Goal: Transaction & Acquisition: Purchase product/service

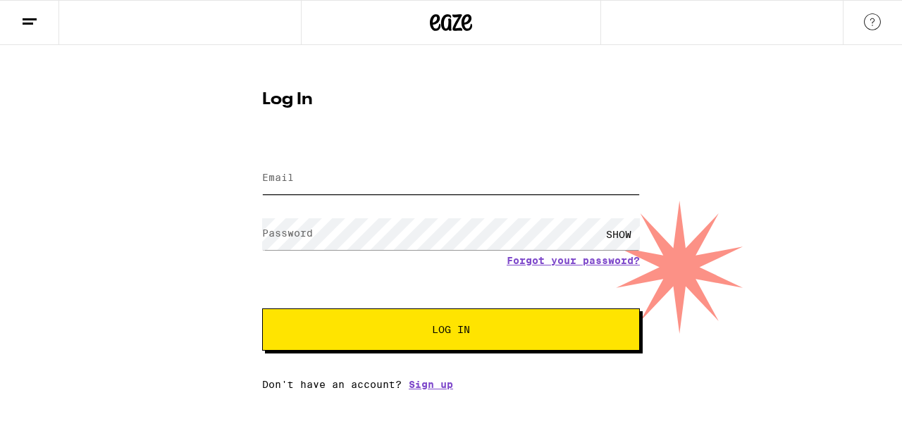
click at [300, 184] on input "Email" at bounding box center [451, 179] width 378 height 32
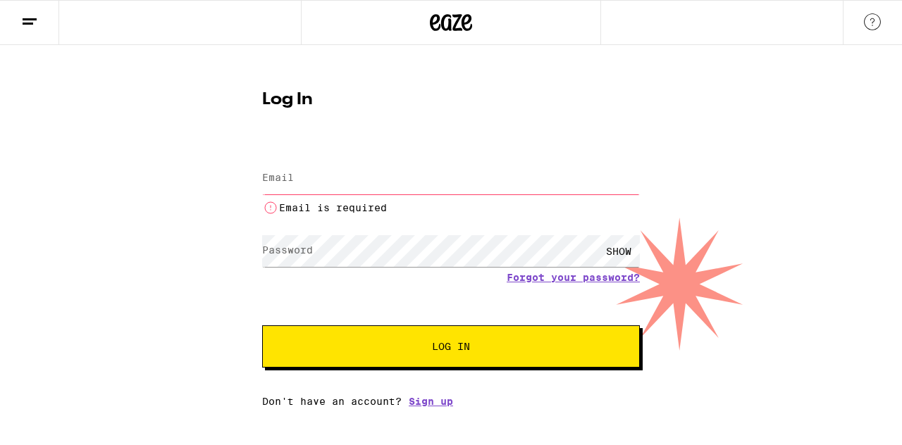
type input "[EMAIL_ADDRESS][DOMAIN_NAME]"
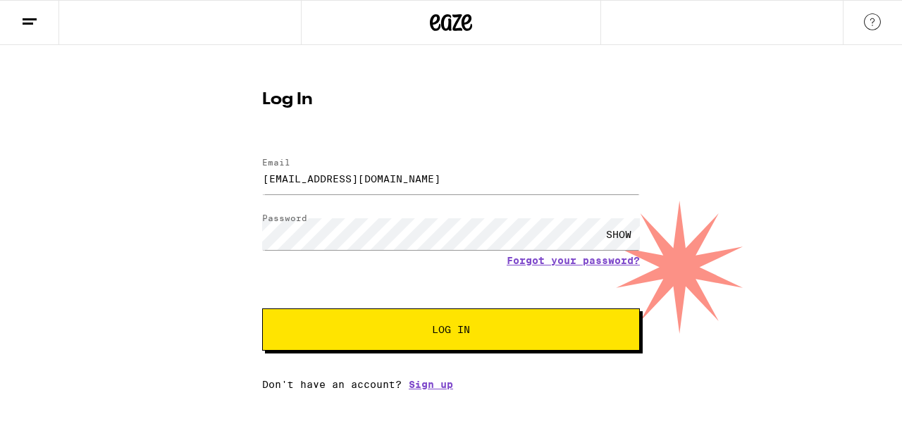
click at [435, 337] on button "Log In" at bounding box center [451, 330] width 378 height 42
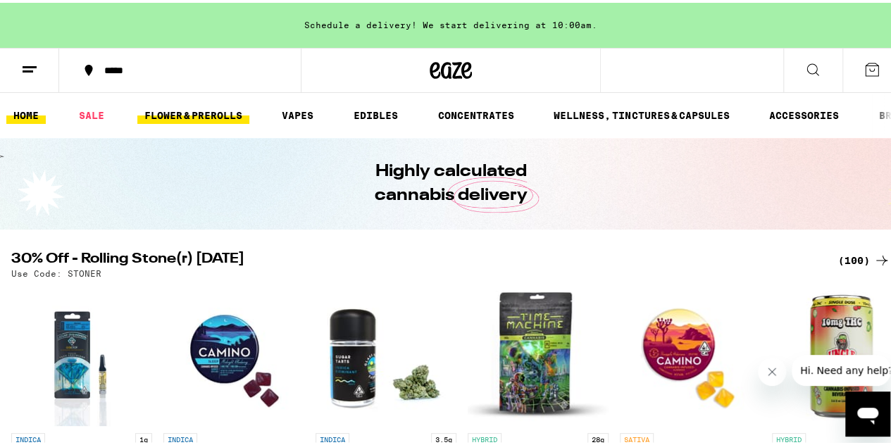
click at [180, 119] on link "FLOWER & PREROLLS" at bounding box center [193, 112] width 112 height 17
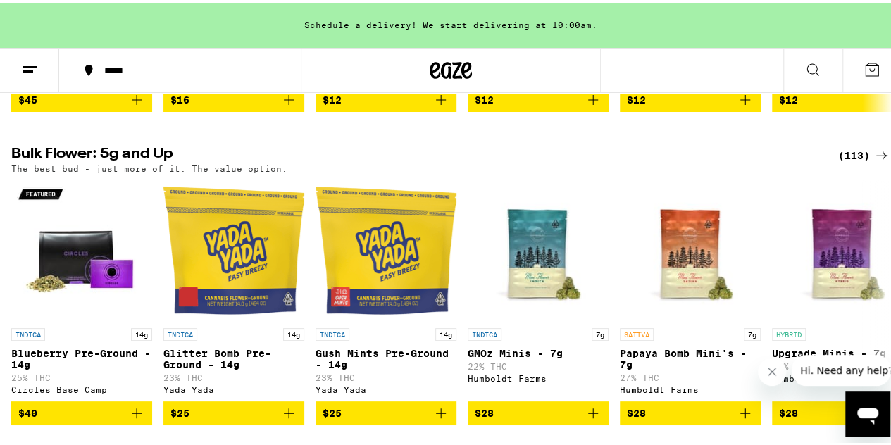
scroll to position [423, 0]
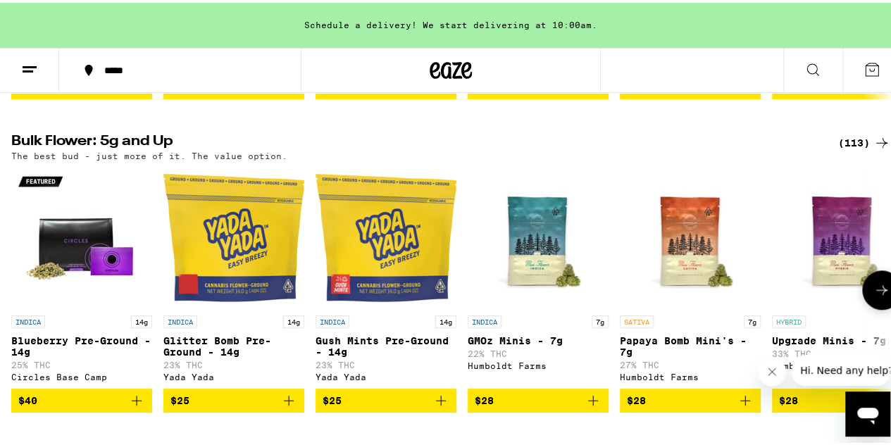
click at [873, 296] on icon at bounding box center [881, 287] width 17 height 17
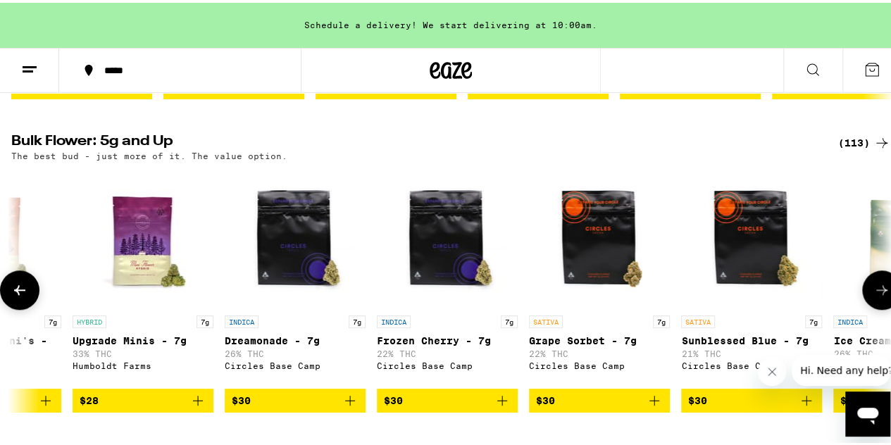
scroll to position [0, 715]
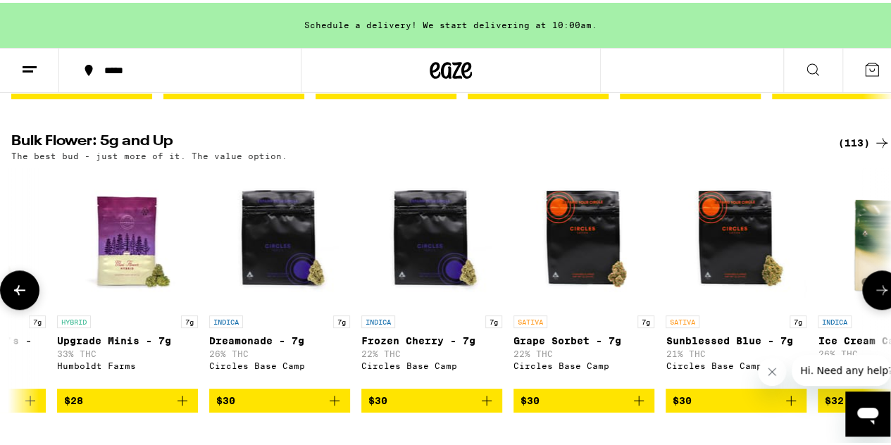
click at [873, 296] on icon at bounding box center [881, 287] width 17 height 17
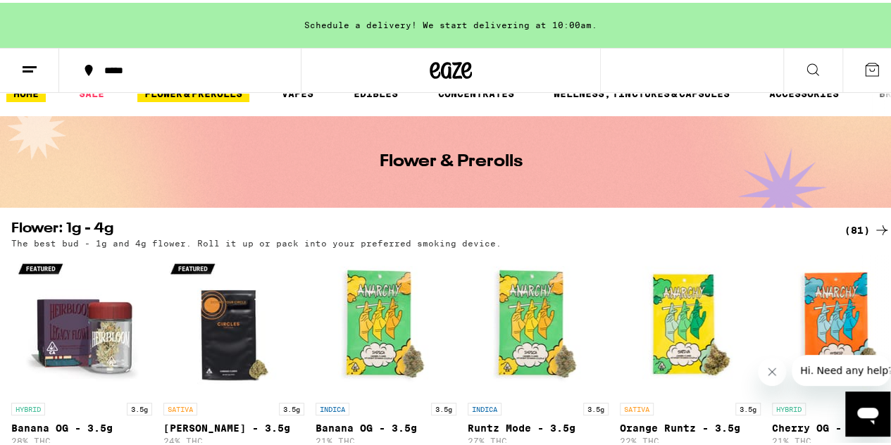
scroll to position [0, 0]
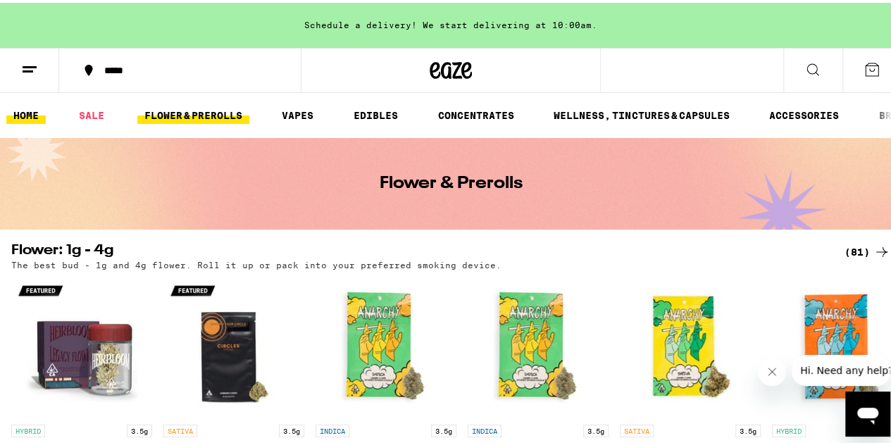
click at [28, 118] on link "HOME" at bounding box center [25, 112] width 39 height 17
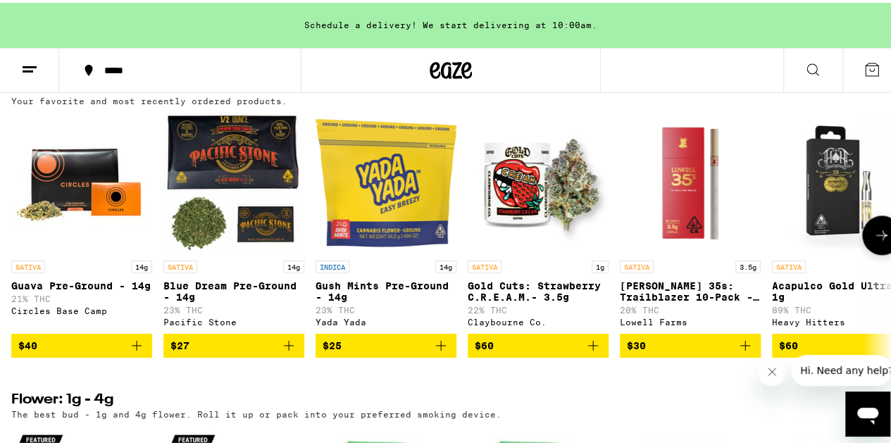
scroll to position [845, 0]
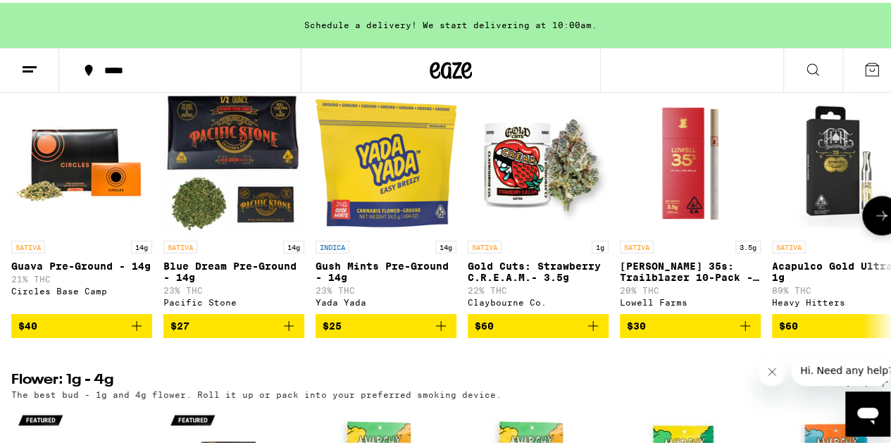
click at [38, 332] on span "$40" at bounding box center [81, 323] width 127 height 17
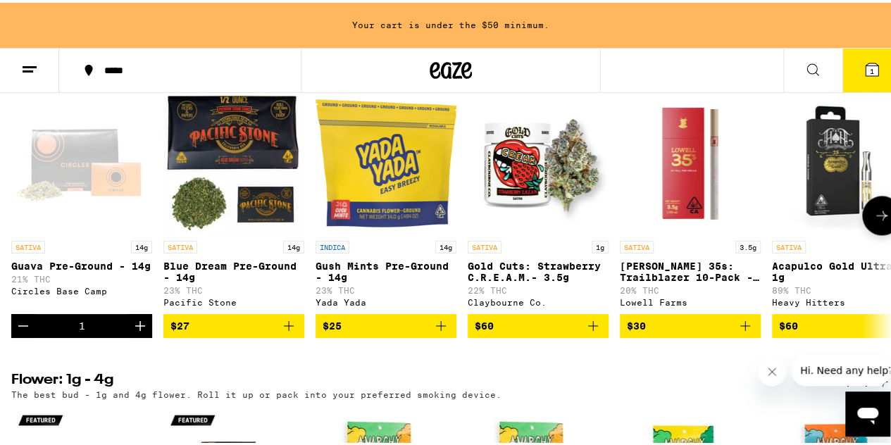
click at [875, 232] on button at bounding box center [881, 212] width 39 height 39
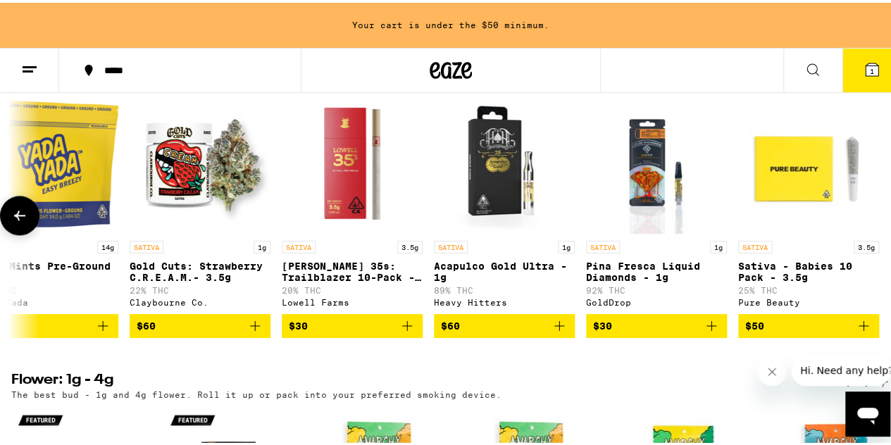
scroll to position [0, 349]
click at [20, 221] on icon at bounding box center [19, 212] width 17 height 17
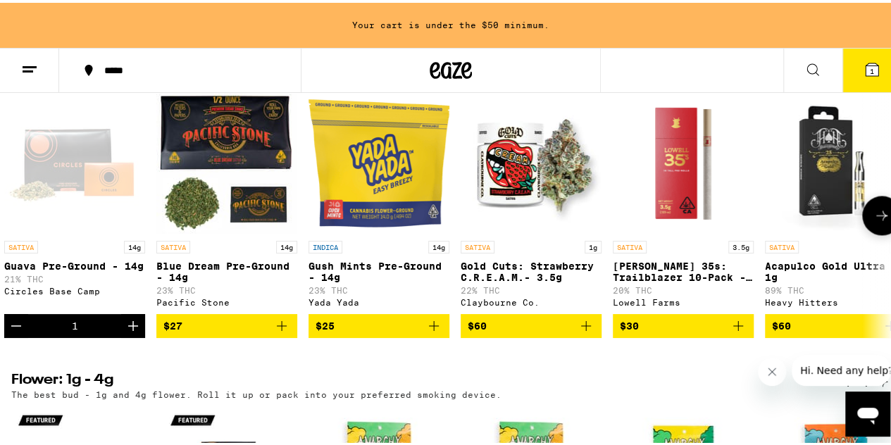
scroll to position [0, 0]
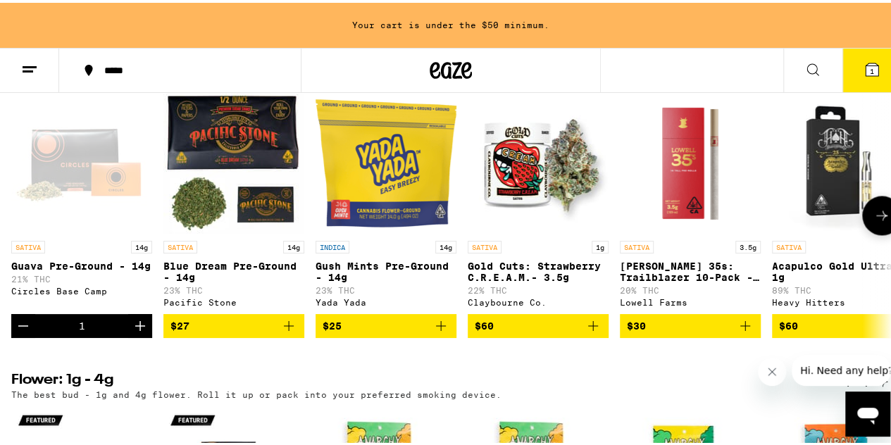
click at [213, 332] on span "$27" at bounding box center [233, 323] width 127 height 17
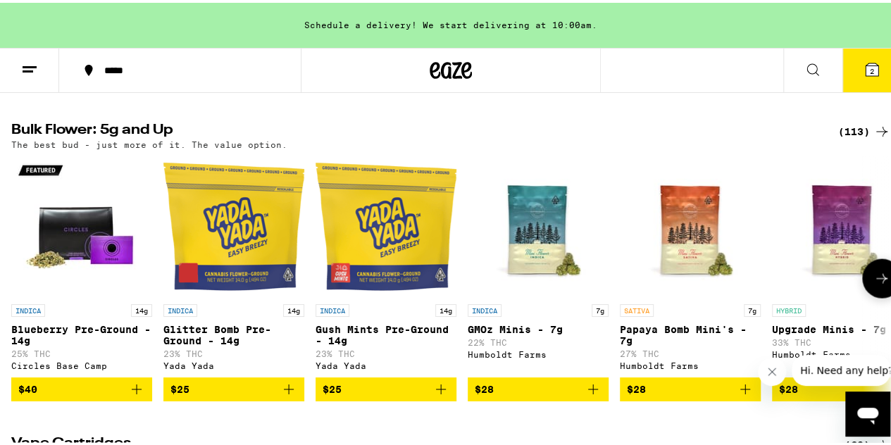
scroll to position [1479, 0]
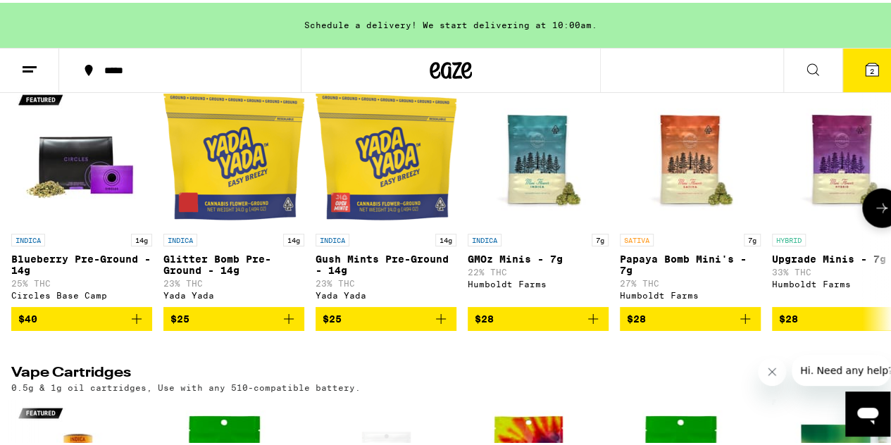
click at [873, 214] on icon at bounding box center [881, 205] width 17 height 17
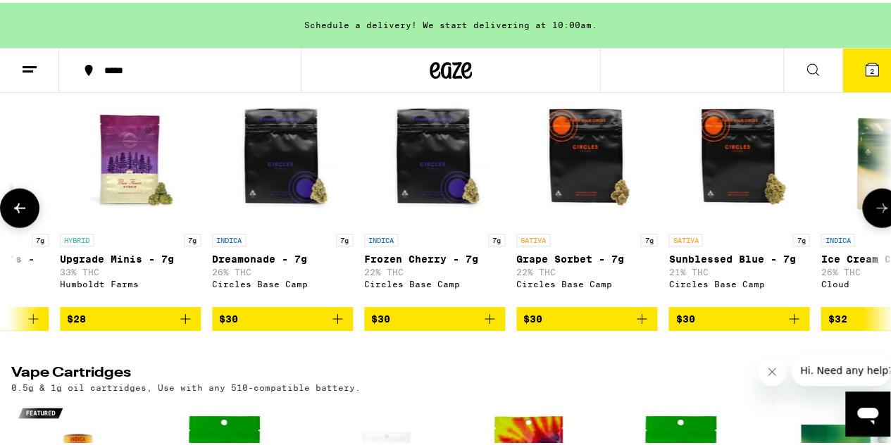
scroll to position [0, 715]
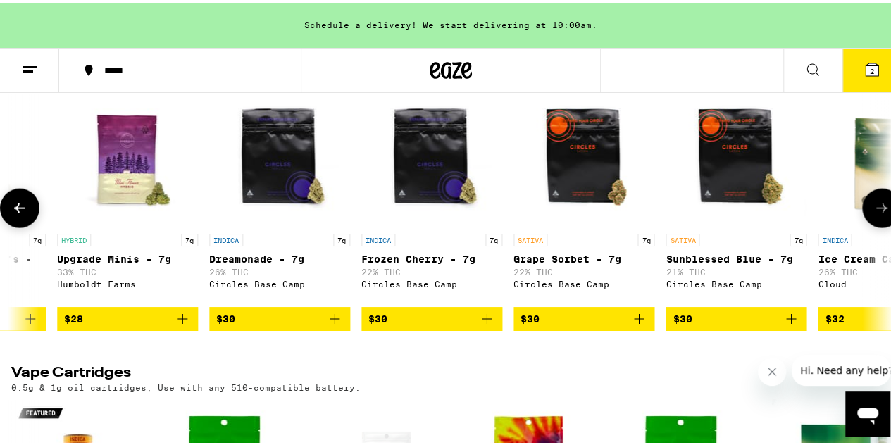
click at [873, 214] on icon at bounding box center [881, 205] width 17 height 17
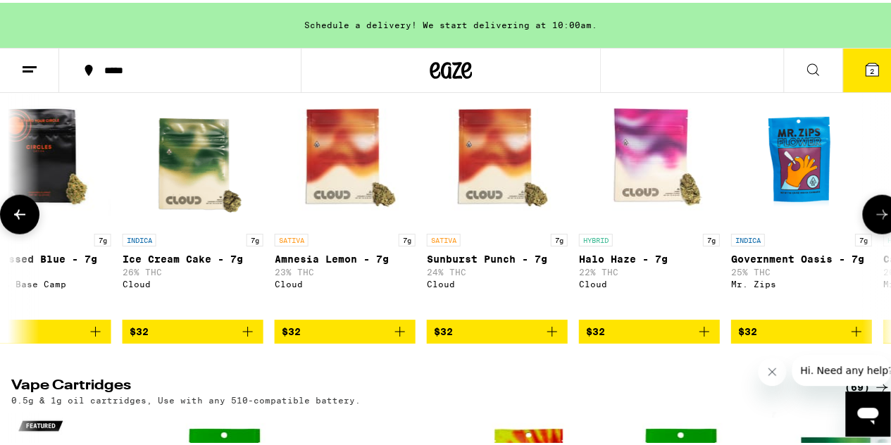
scroll to position [0, 1430]
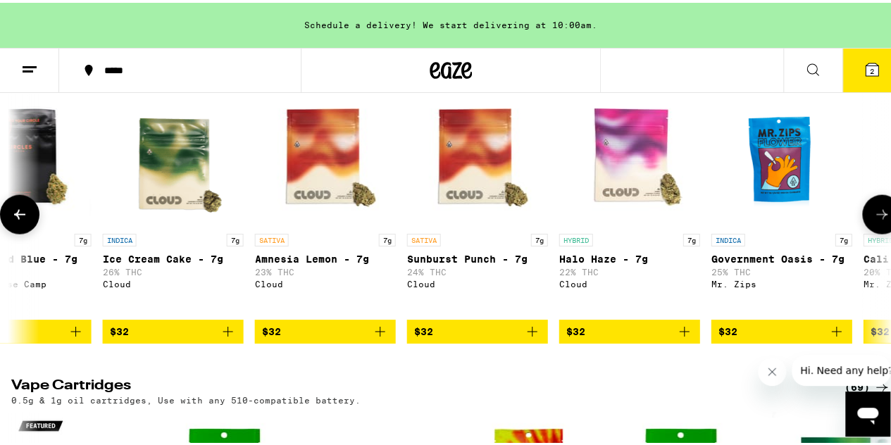
click at [873, 220] on icon at bounding box center [881, 212] width 17 height 17
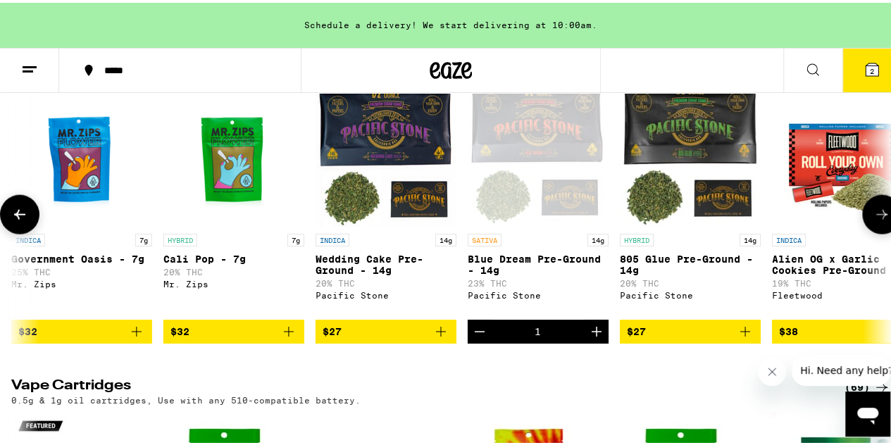
scroll to position [0, 2146]
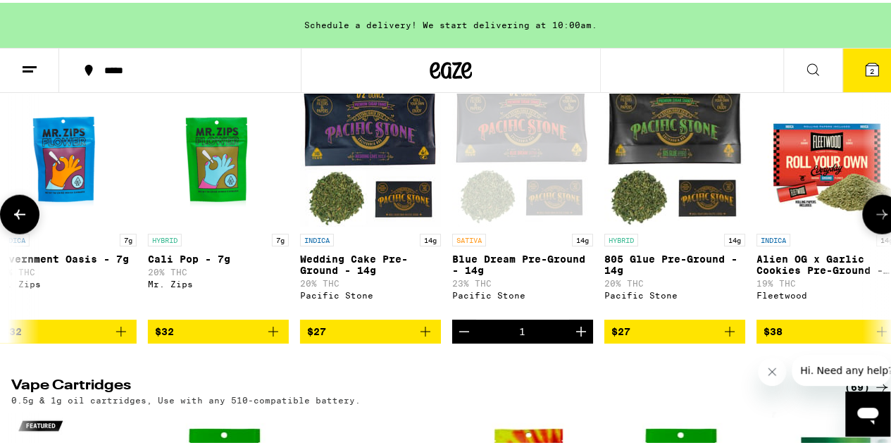
click at [873, 232] on button at bounding box center [881, 211] width 39 height 39
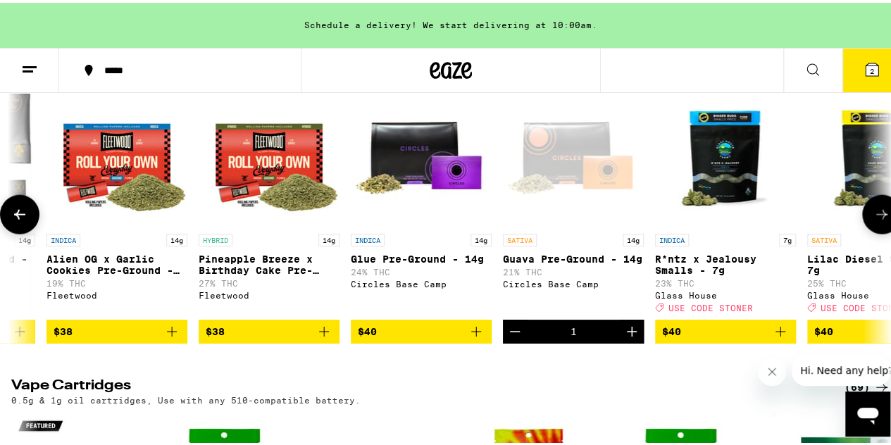
scroll to position [0, 2860]
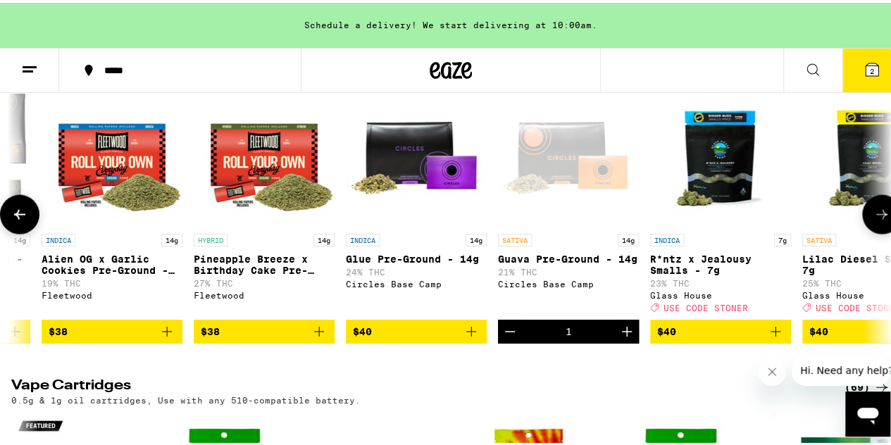
click at [873, 232] on button at bounding box center [881, 211] width 39 height 39
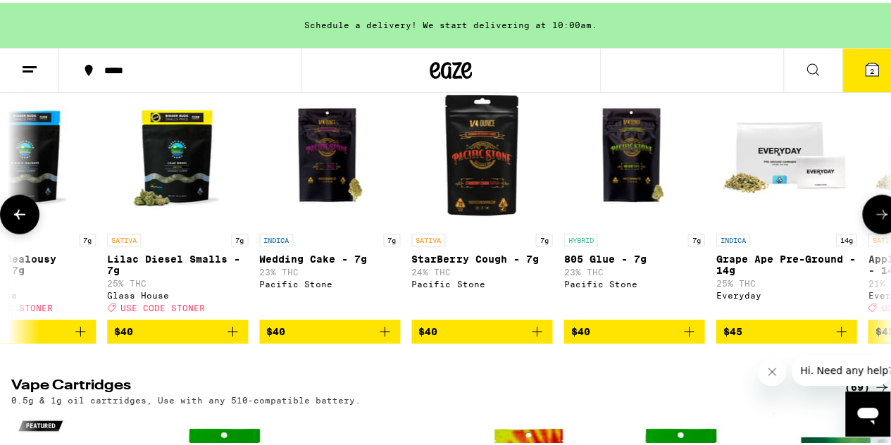
scroll to position [0, 3575]
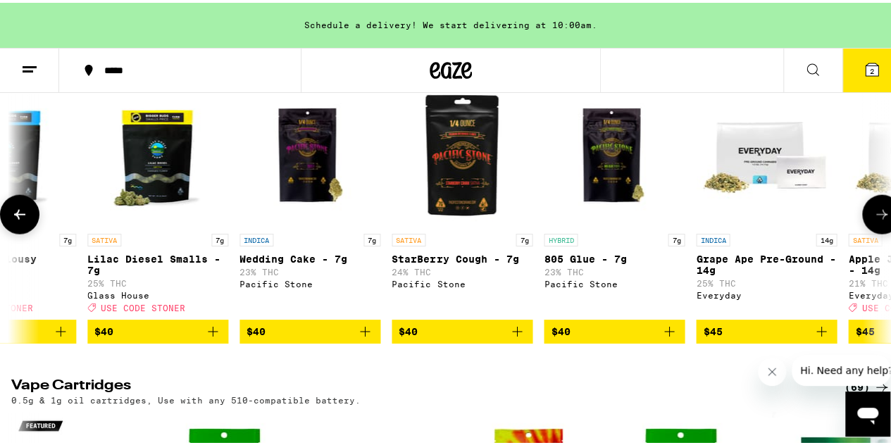
click at [873, 220] on icon at bounding box center [881, 212] width 17 height 17
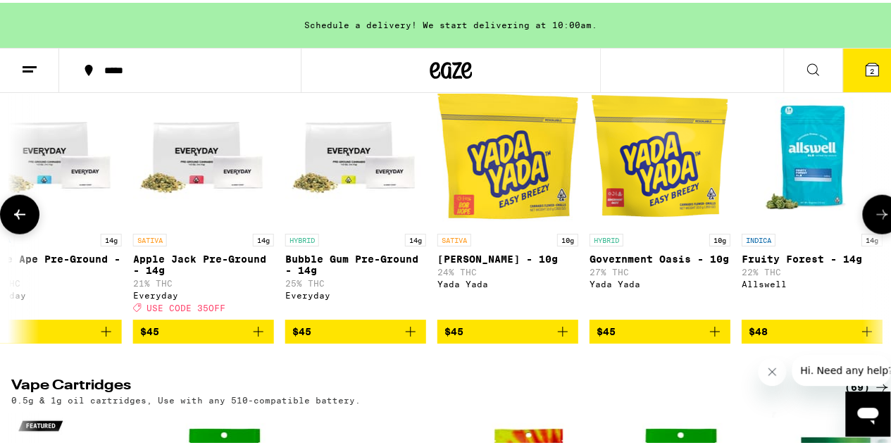
scroll to position [0, 4291]
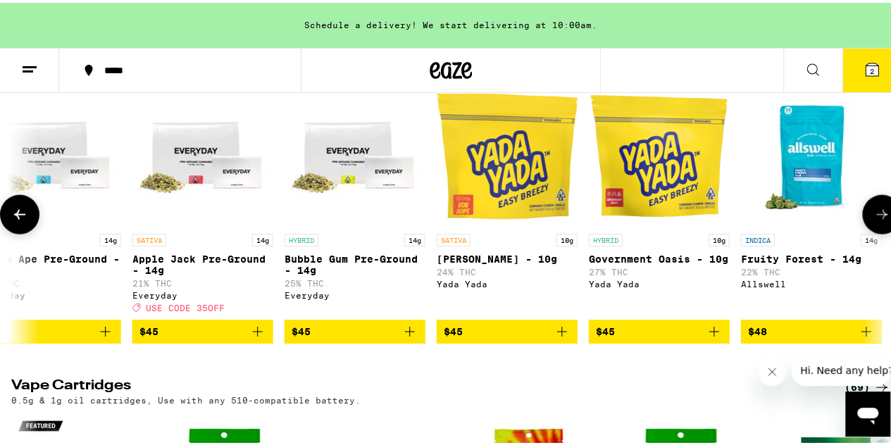
click at [873, 220] on icon at bounding box center [881, 212] width 17 height 17
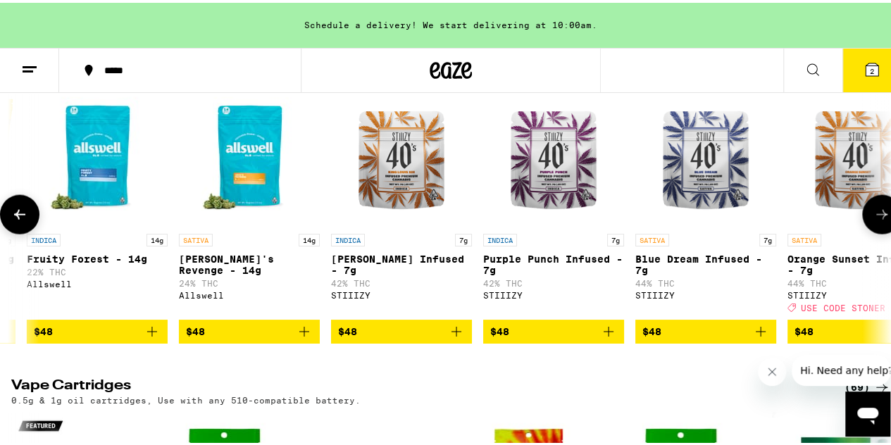
scroll to position [0, 5006]
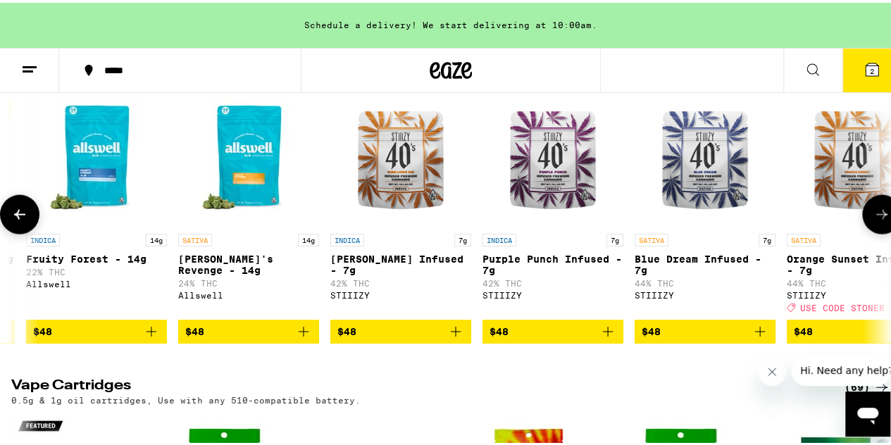
click at [873, 220] on icon at bounding box center [881, 212] width 17 height 17
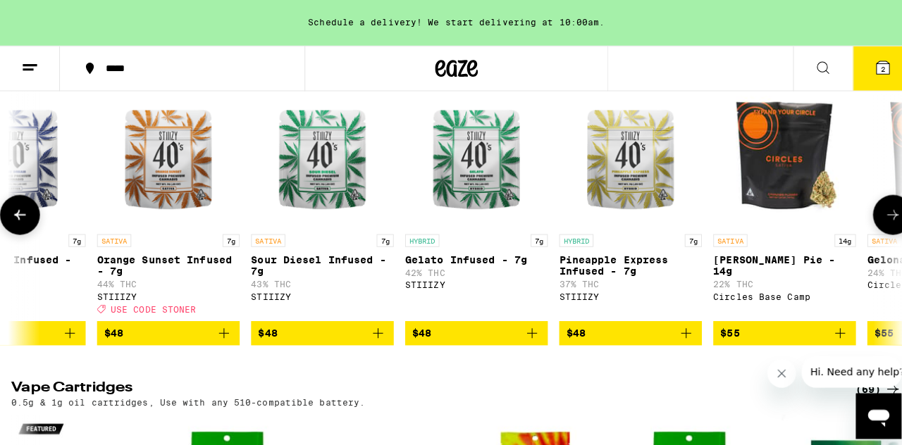
scroll to position [0, 5721]
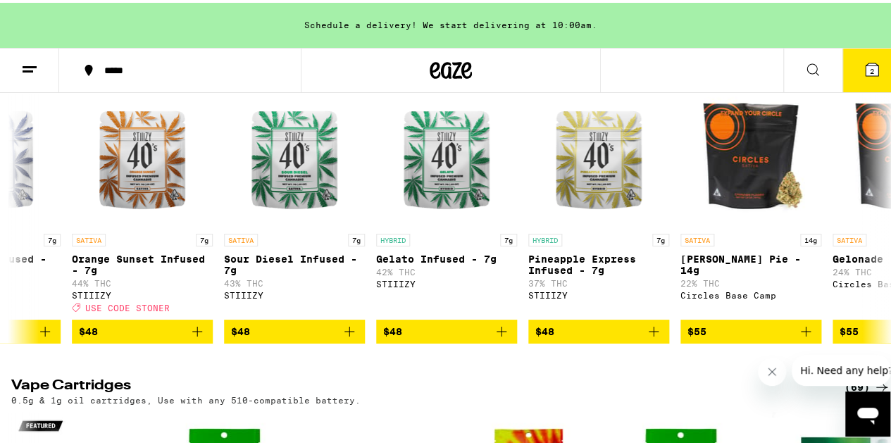
click at [870, 64] on span "2" at bounding box center [872, 68] width 4 height 8
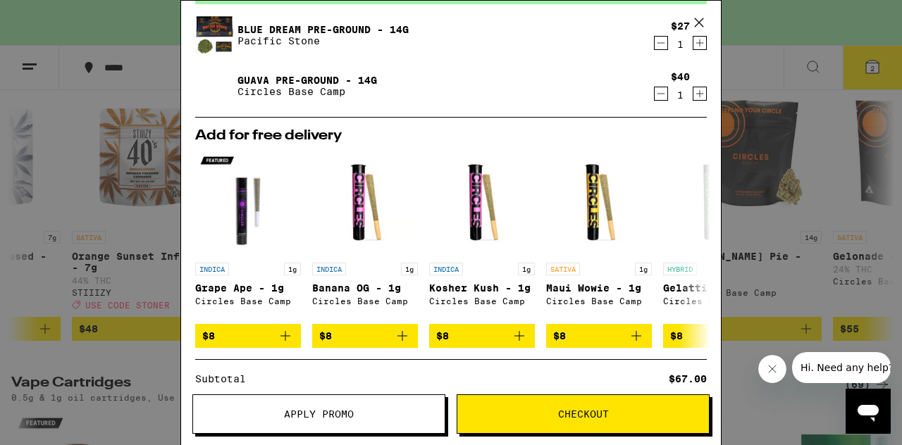
scroll to position [141, 0]
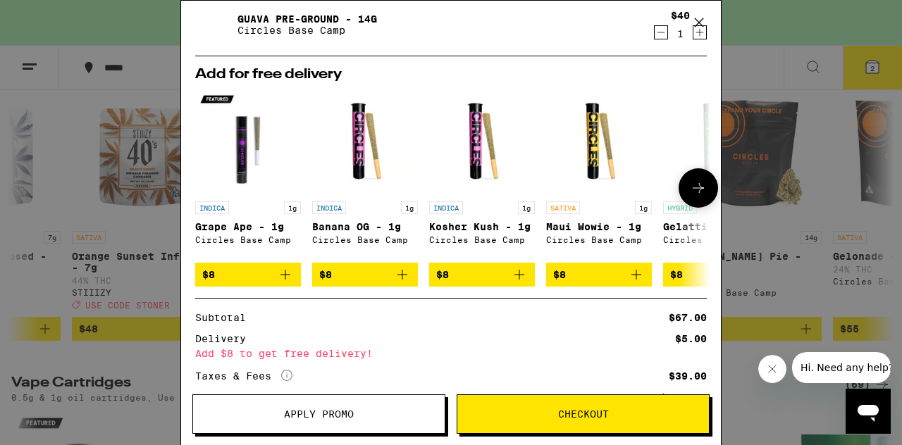
click at [690, 195] on icon at bounding box center [698, 188] width 17 height 17
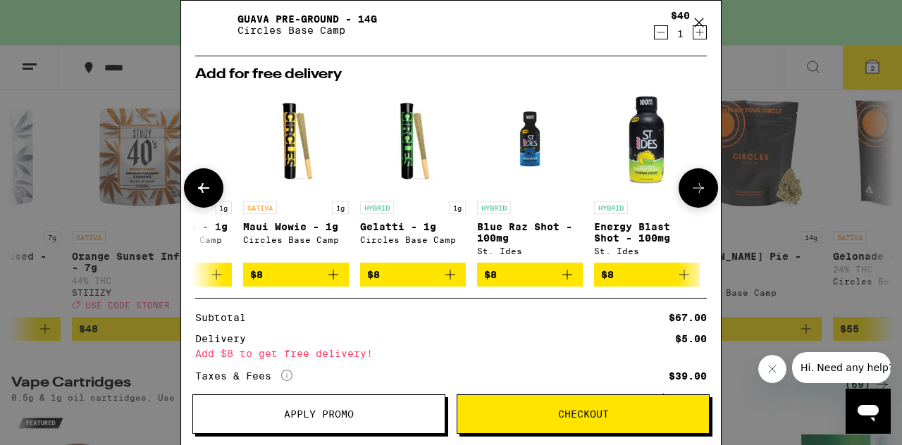
scroll to position [0, 347]
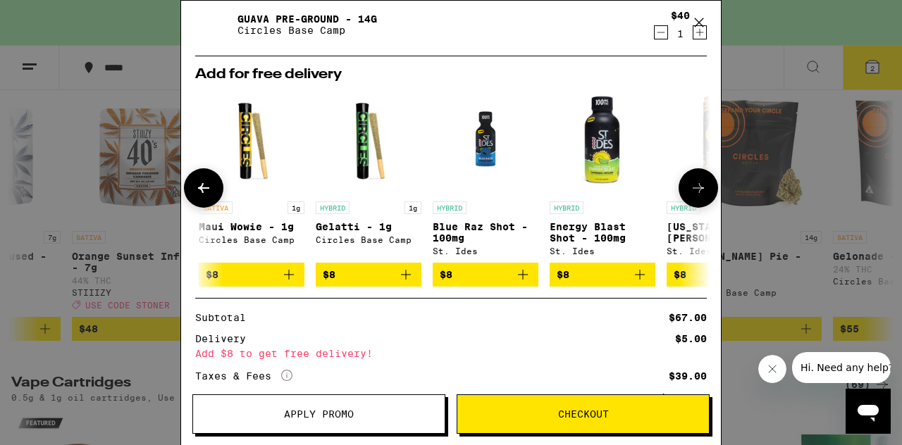
click at [349, 283] on span "$8" at bounding box center [369, 274] width 92 height 17
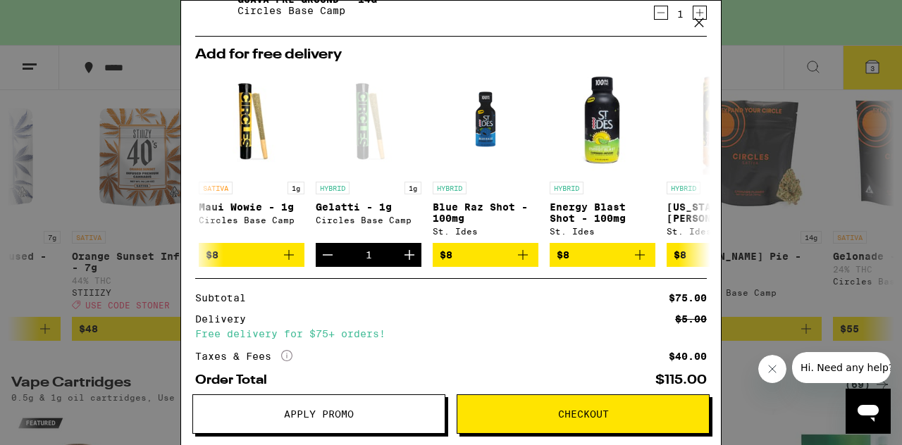
scroll to position [282, 0]
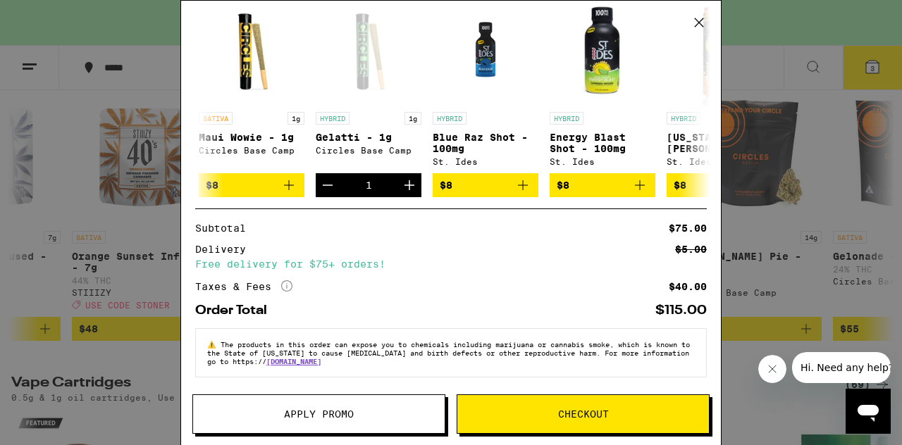
click at [548, 423] on button "Checkout" at bounding box center [582, 413] width 253 height 39
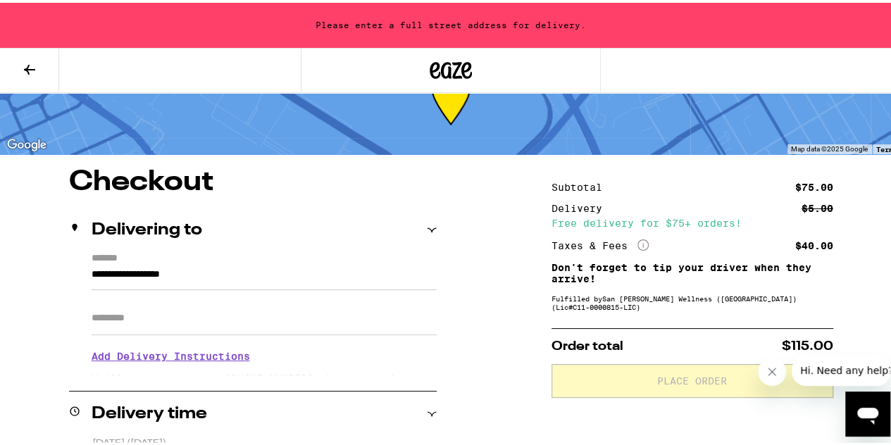
scroll to position [70, 0]
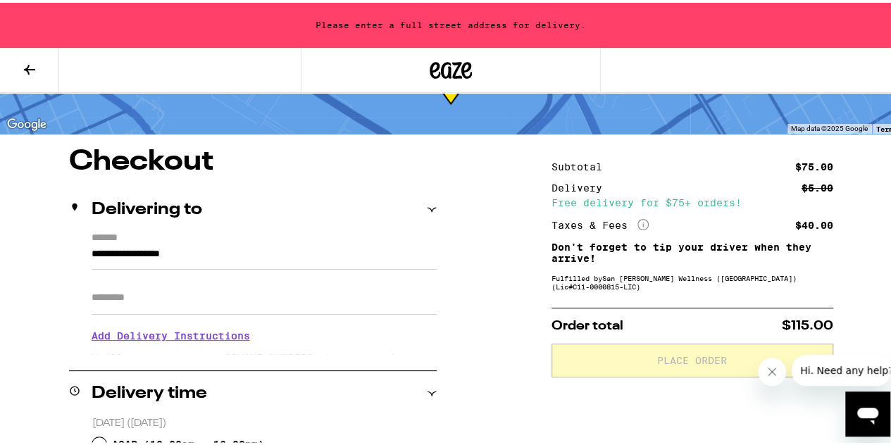
click at [151, 255] on input "**********" at bounding box center [264, 255] width 345 height 24
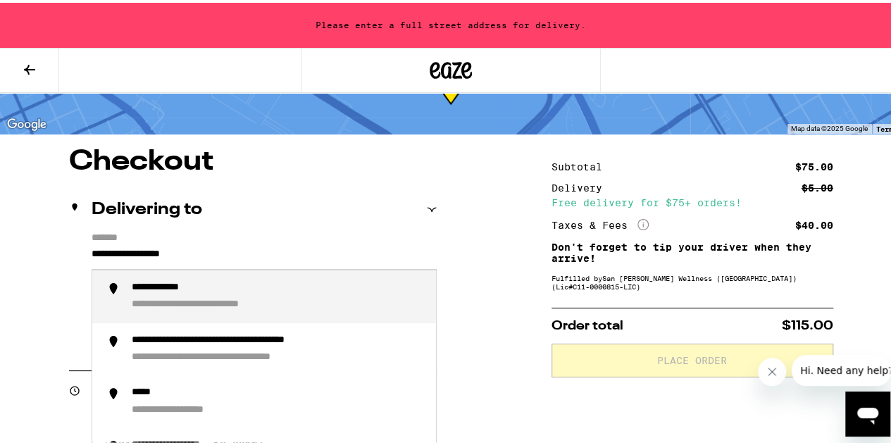
click at [151, 255] on input "**********" at bounding box center [264, 255] width 345 height 24
click at [151, 256] on input "**********" at bounding box center [264, 255] width 345 height 24
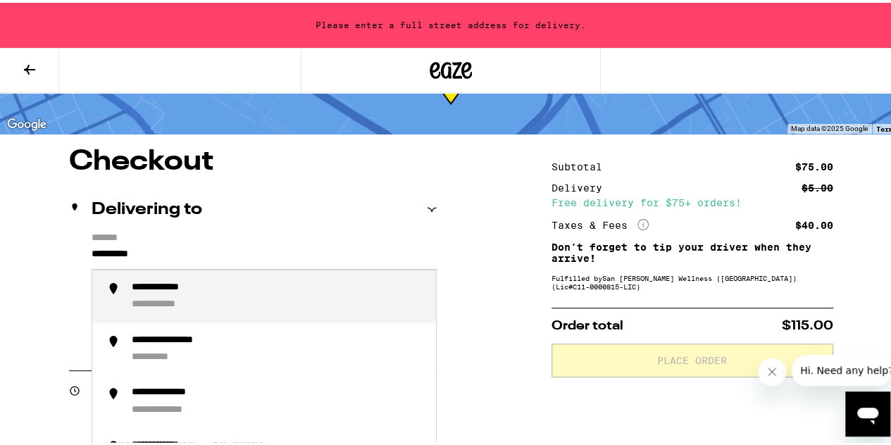
click at [179, 288] on div "**********" at bounding box center [173, 285] width 83 height 13
type input "**********"
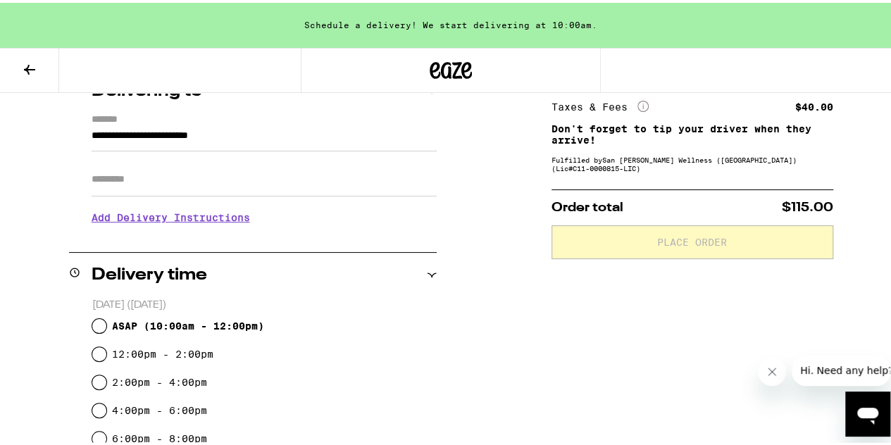
scroll to position [282, 0]
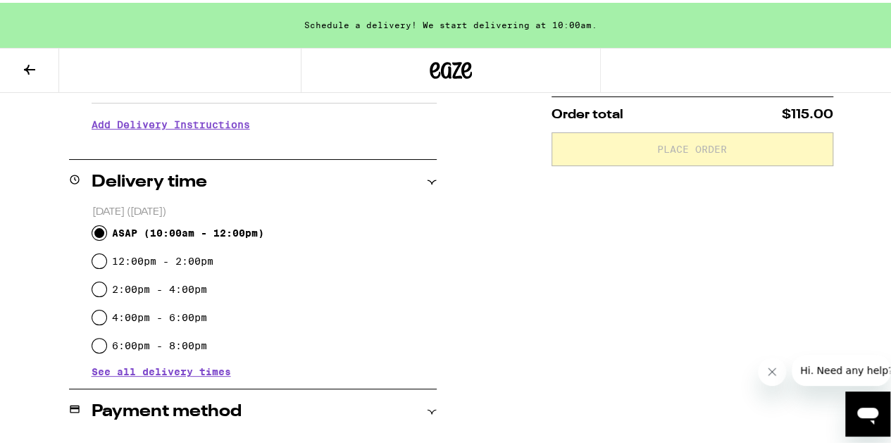
click at [101, 234] on input "ASAP ( 10:00am - 12:00pm )" at bounding box center [99, 230] width 14 height 14
radio input "true"
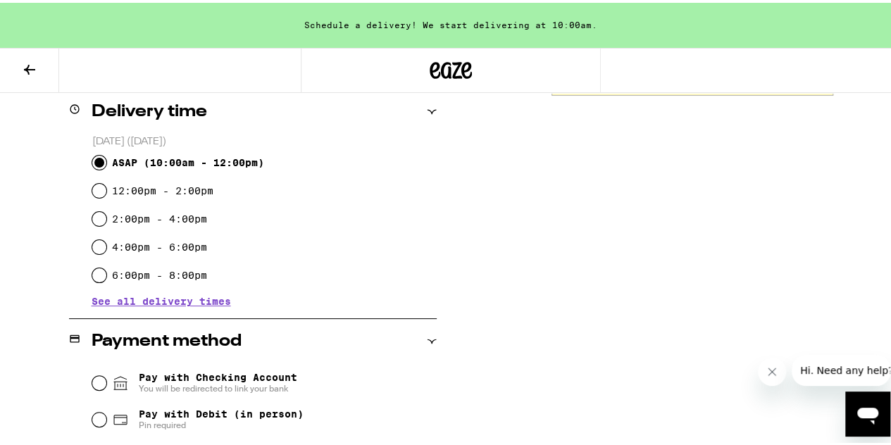
scroll to position [423, 0]
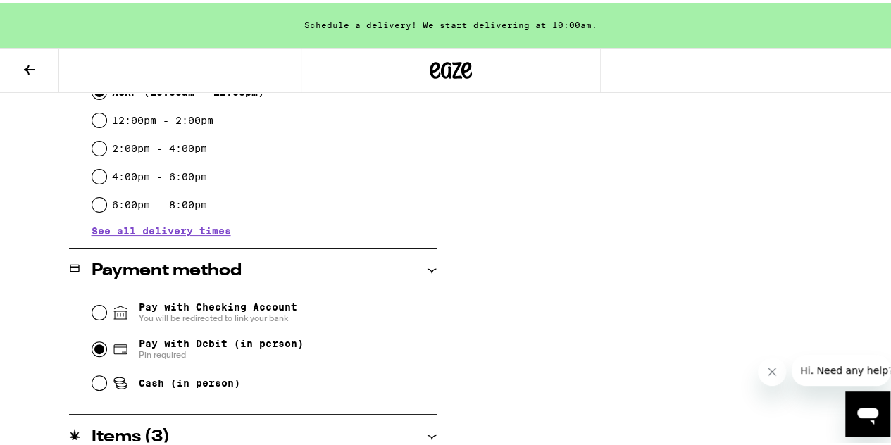
click at [93, 351] on input "Pay with Debit (in person) Pin required" at bounding box center [99, 347] width 14 height 14
radio input "true"
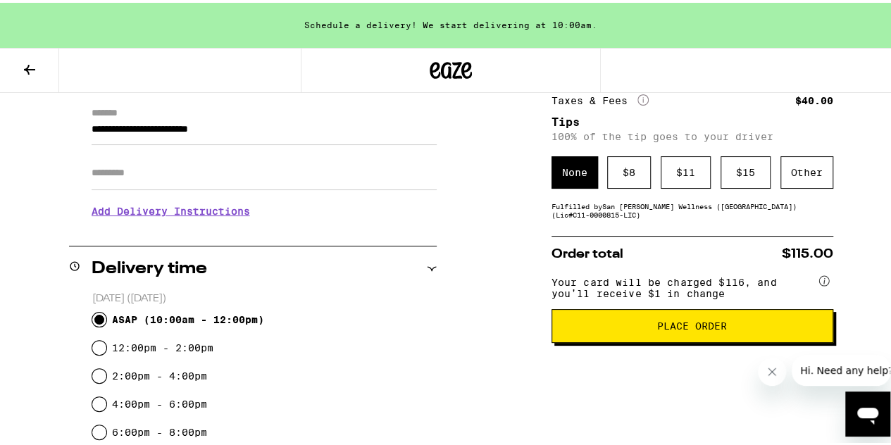
scroll to position [163, 0]
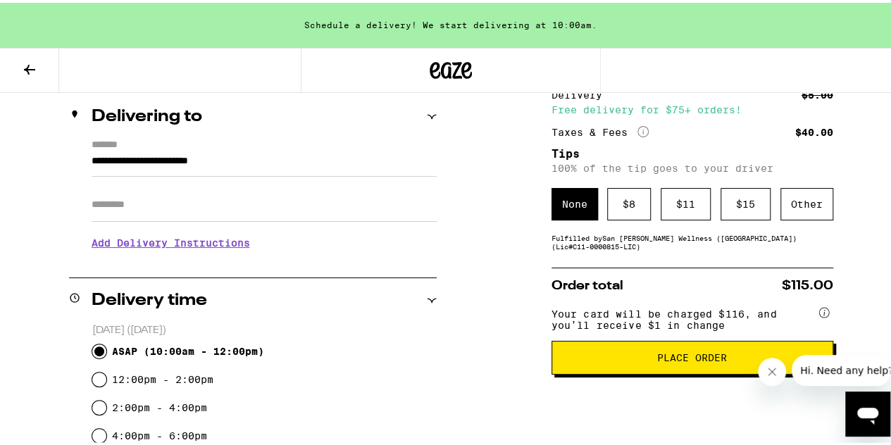
click at [657, 360] on span "Place Order" at bounding box center [692, 355] width 70 height 10
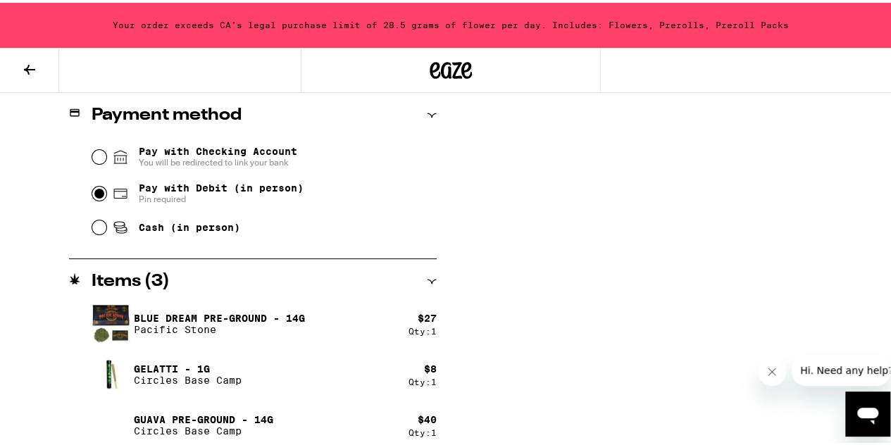
scroll to position [586, 0]
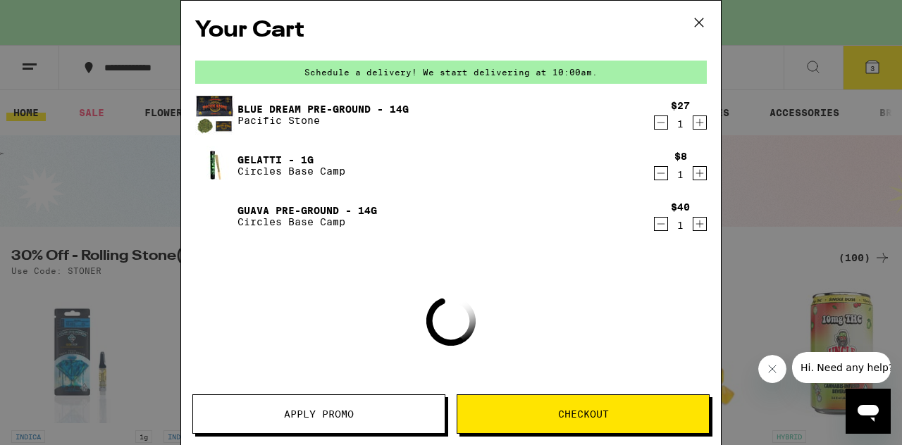
click at [654, 177] on icon "Decrement" at bounding box center [660, 173] width 13 height 17
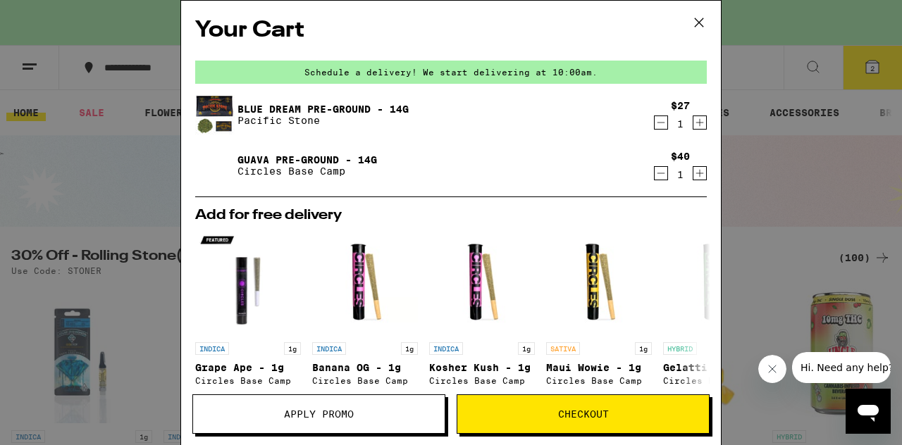
click at [530, 417] on span "Checkout" at bounding box center [582, 414] width 251 height 10
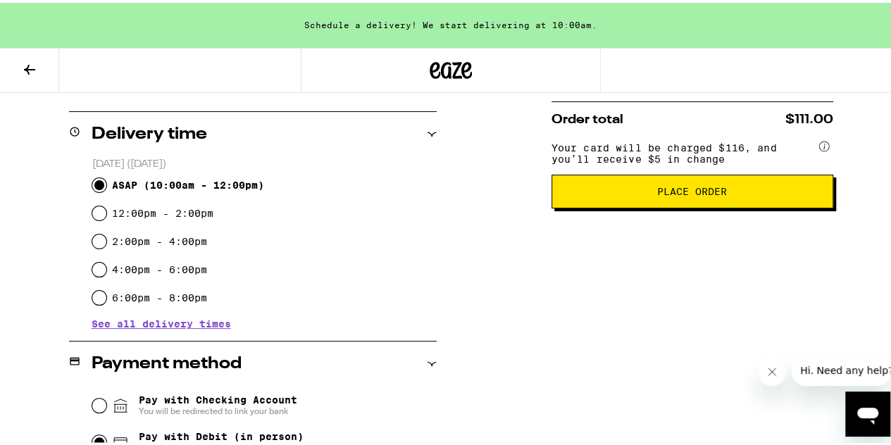
scroll to position [324, 0]
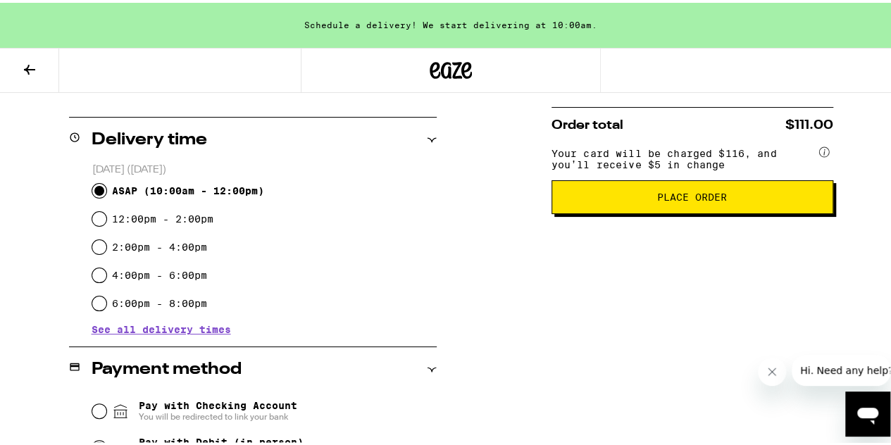
click at [639, 211] on button "Place Order" at bounding box center [693, 195] width 282 height 34
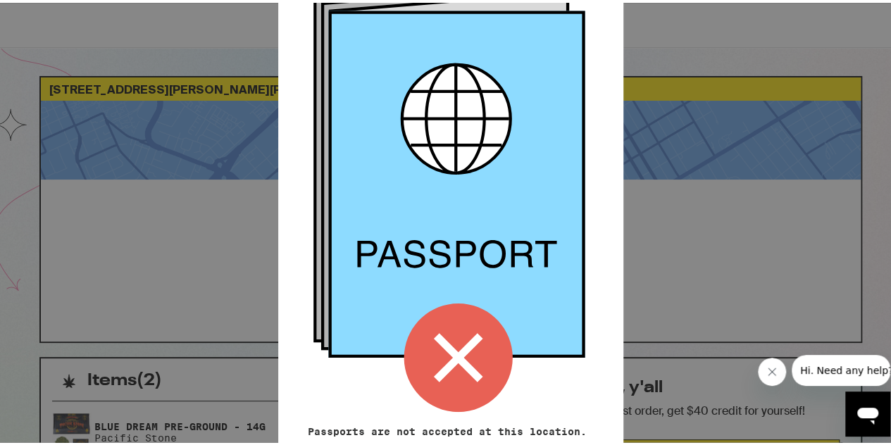
click at [444, 353] on icon at bounding box center [458, 354] width 49 height 49
click at [445, 342] on icon at bounding box center [458, 354] width 49 height 49
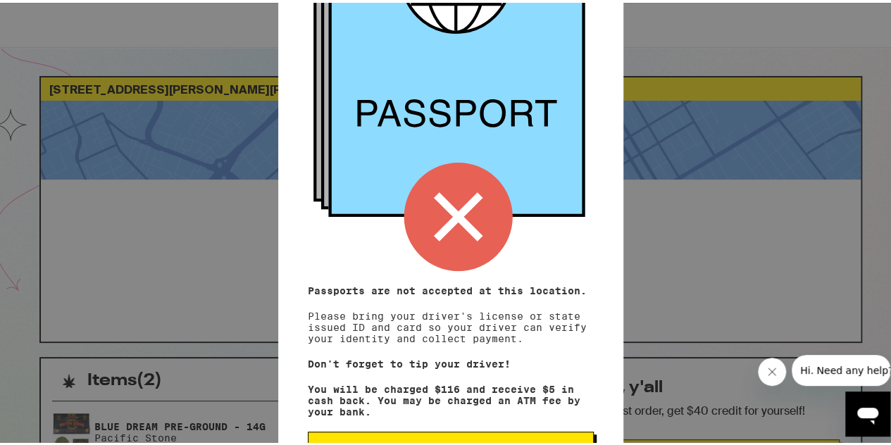
scroll to position [195, 0]
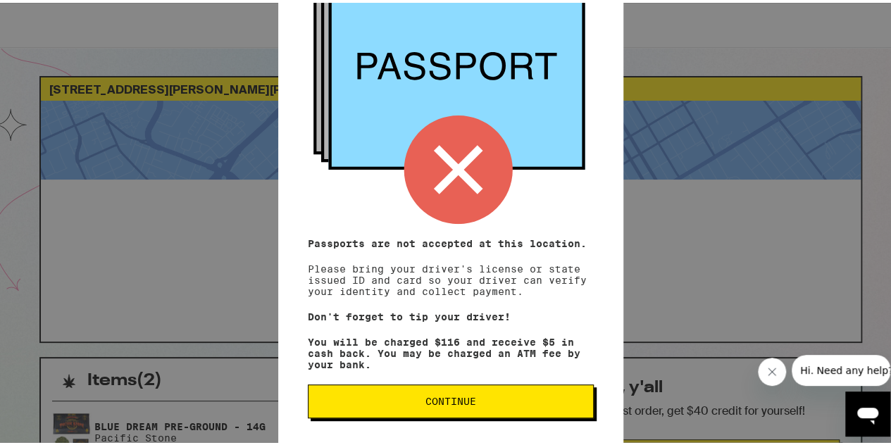
click at [425, 394] on span "Continue" at bounding box center [450, 399] width 51 height 10
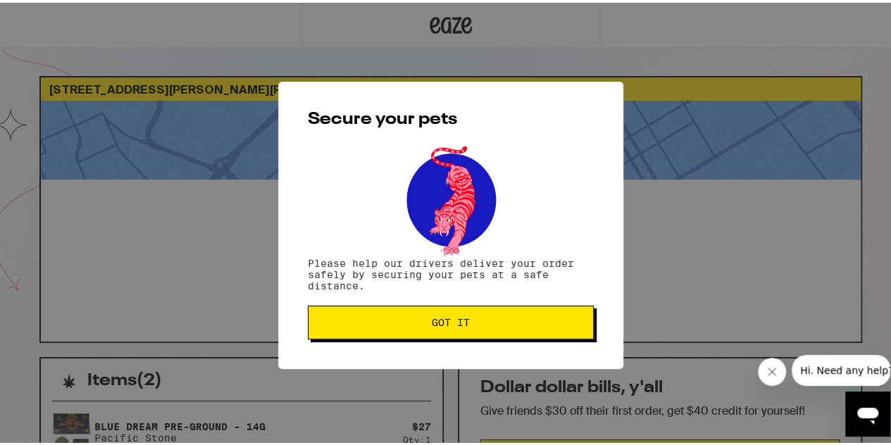
click at [421, 332] on button "Got it" at bounding box center [451, 320] width 286 height 34
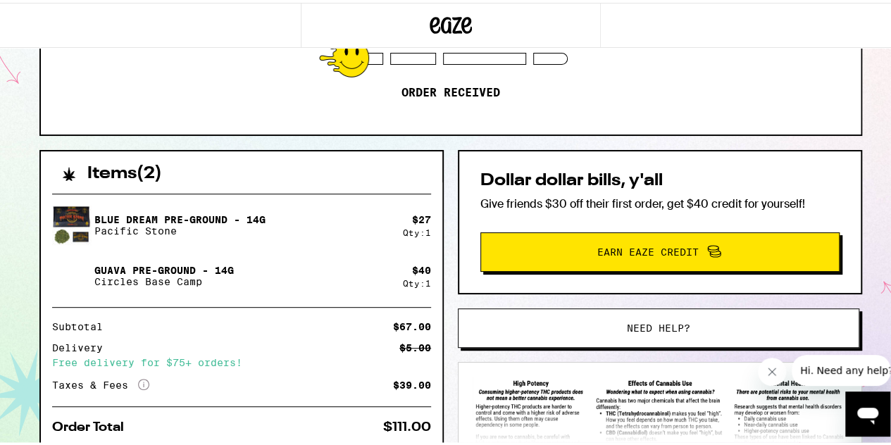
scroll to position [211, 0]
